Goal: Task Accomplishment & Management: Manage account settings

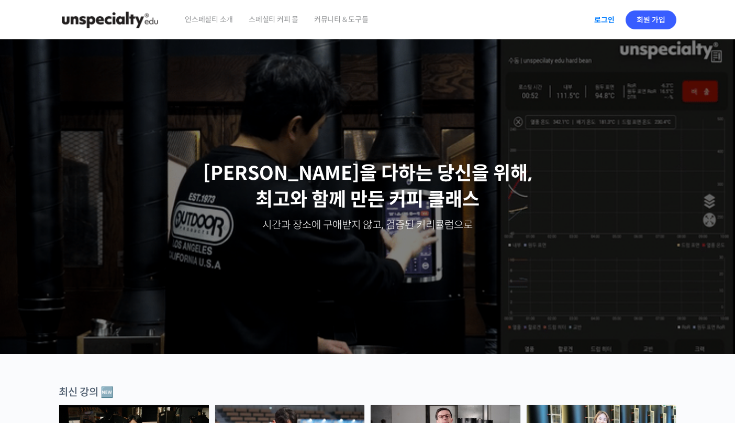
click at [601, 14] on link "로그인" at bounding box center [604, 20] width 33 height 24
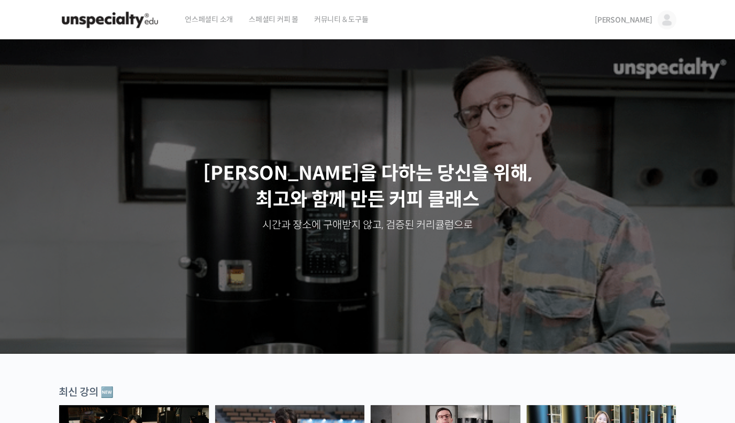
click at [642, 19] on span "[PERSON_NAME]" at bounding box center [624, 19] width 58 height 9
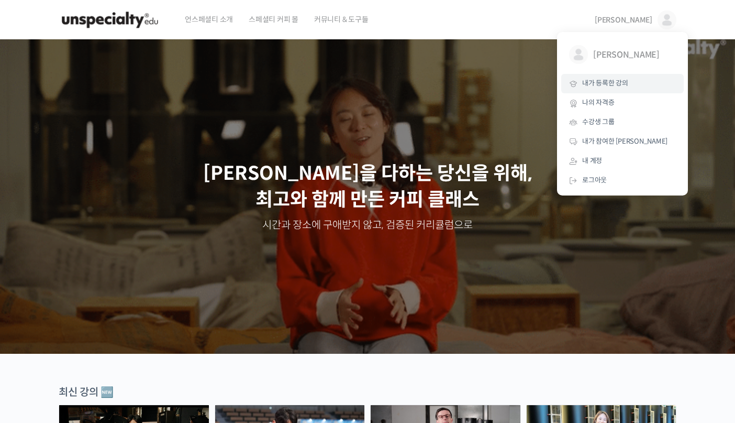
click at [615, 87] on span "내가 등록한 강의" at bounding box center [605, 83] width 46 height 9
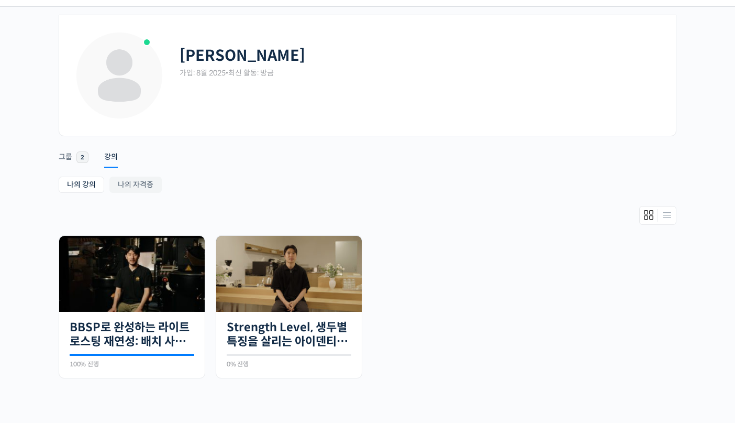
scroll to position [90, 0]
